Goal: Information Seeking & Learning: Check status

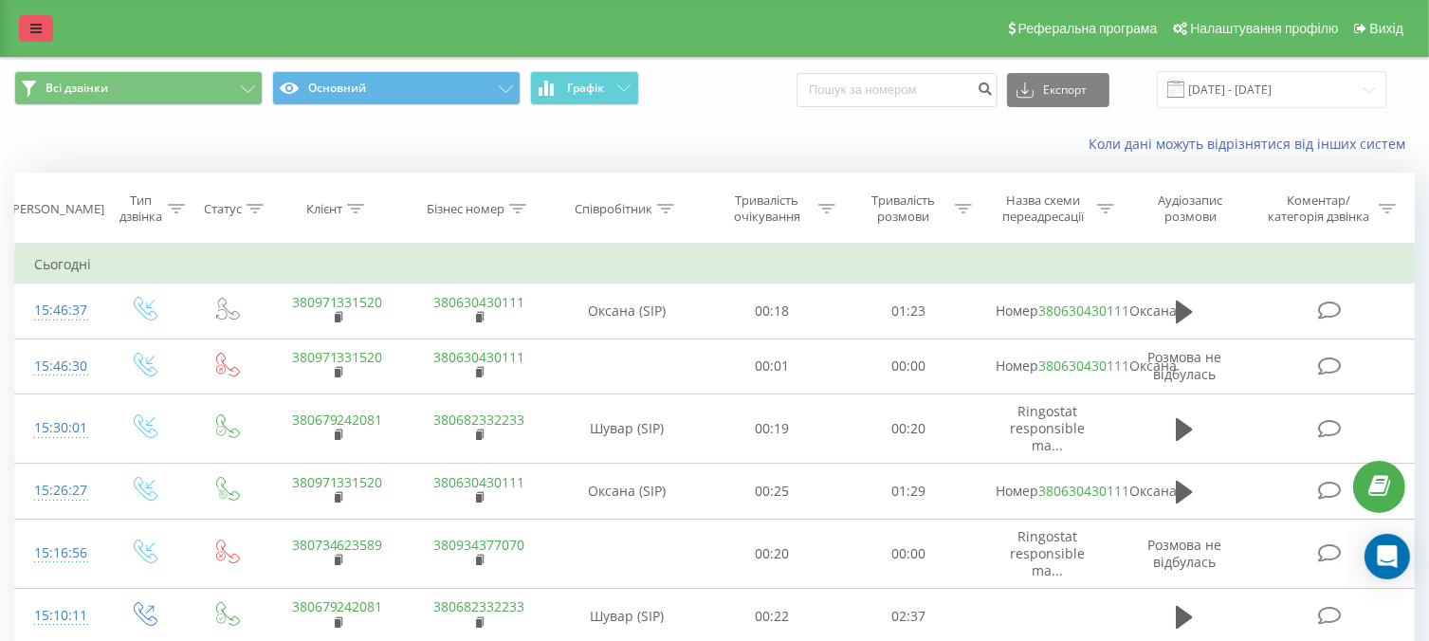
click at [44, 20] on link at bounding box center [36, 28] width 34 height 27
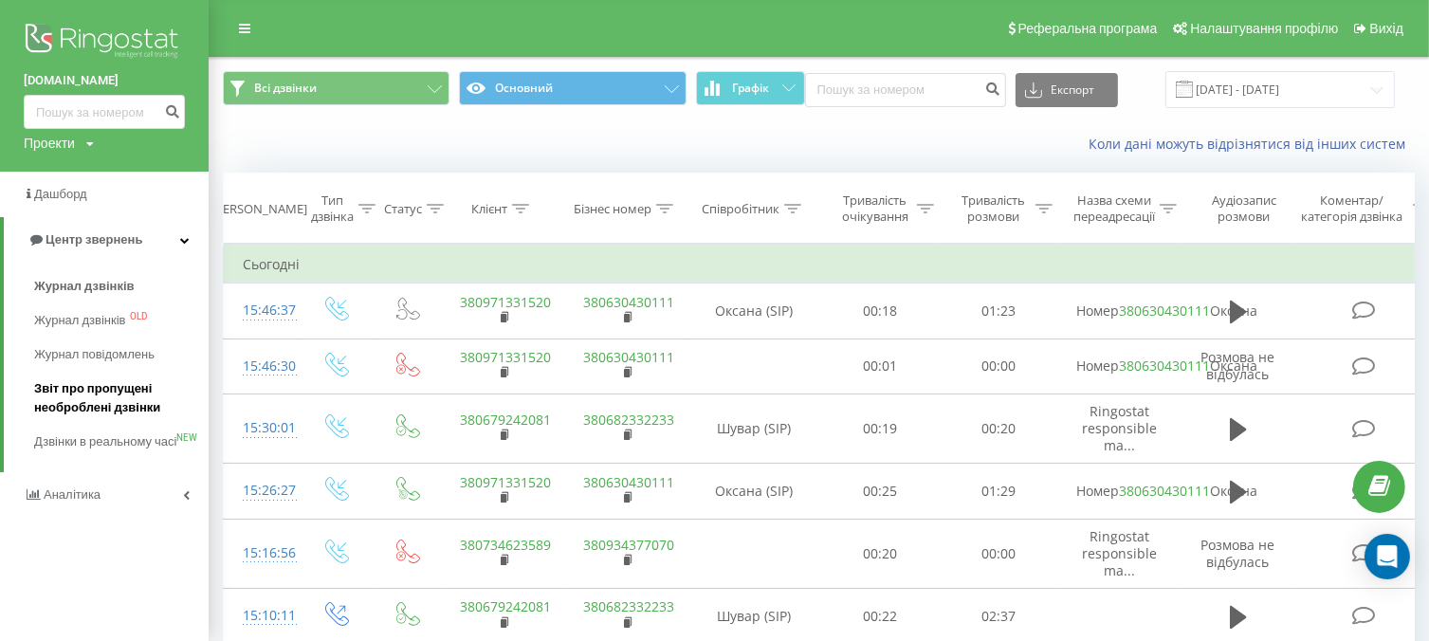
click at [114, 393] on span "Звіт про пропущені необроблені дзвінки" at bounding box center [116, 398] width 165 height 38
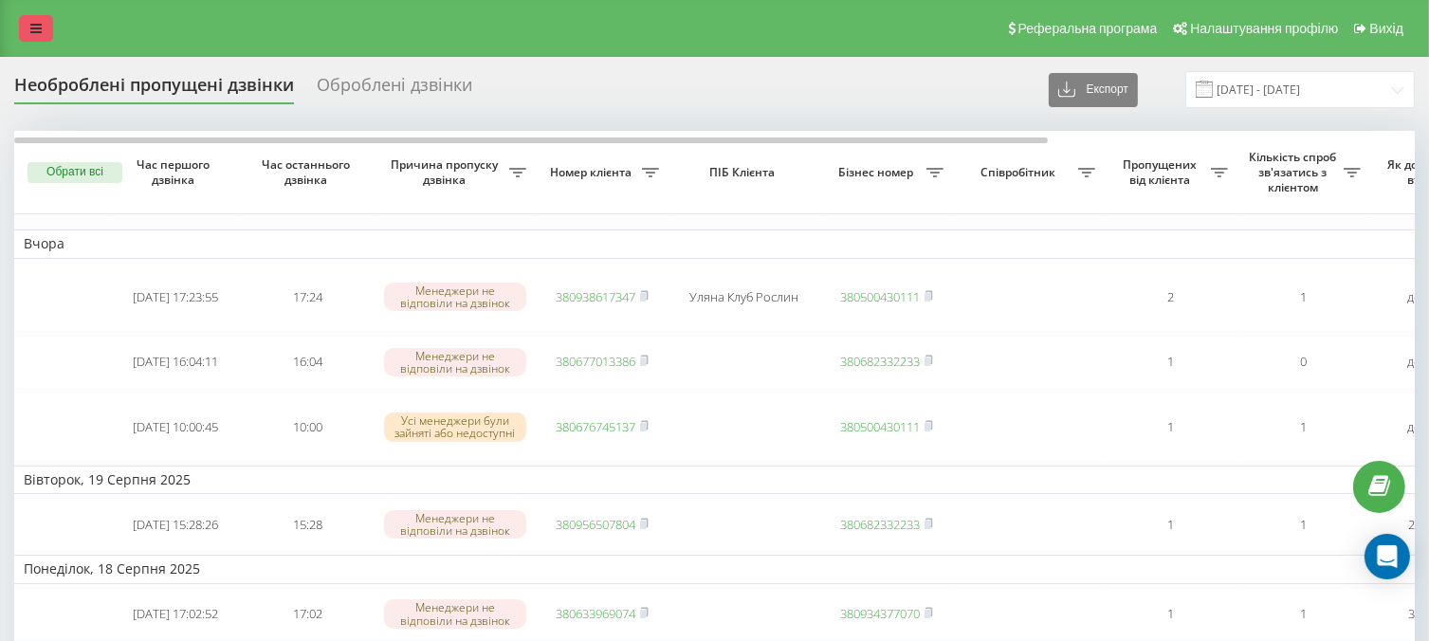
click at [44, 28] on link at bounding box center [36, 28] width 34 height 27
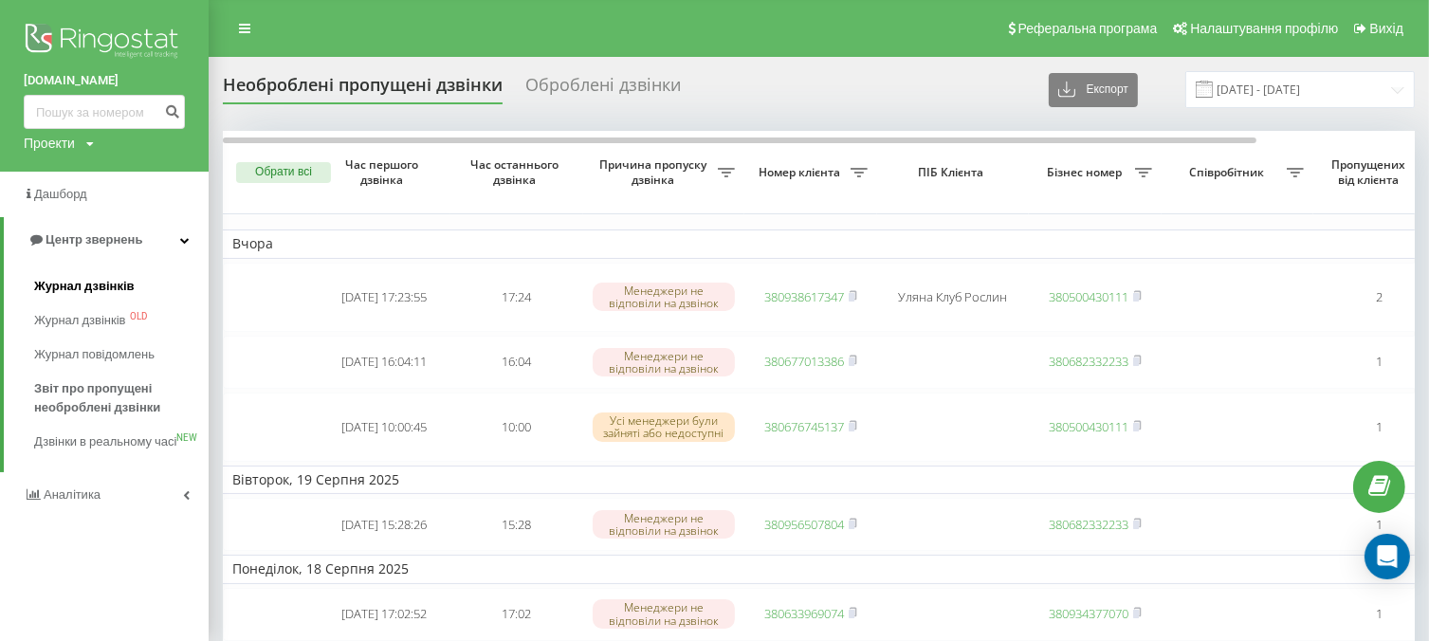
click at [80, 280] on span "Журнал дзвінків" at bounding box center [84, 286] width 100 height 19
